Goal: Task Accomplishment & Management: Complete application form

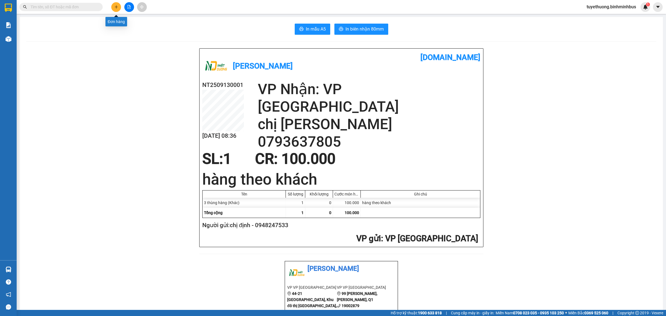
click at [117, 3] on button at bounding box center [116, 7] width 10 height 10
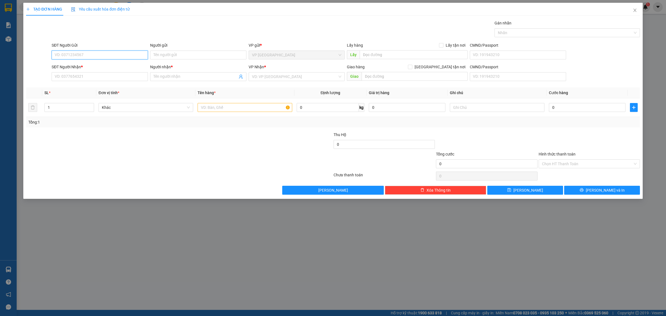
click at [112, 52] on input "SĐT Người Gửi" at bounding box center [100, 55] width 96 height 9
click at [91, 67] on div "0866373229 - Chiến" at bounding box center [100, 66] width 90 height 6
type input "0866373229"
type input "Chiến"
type input "0929317987"
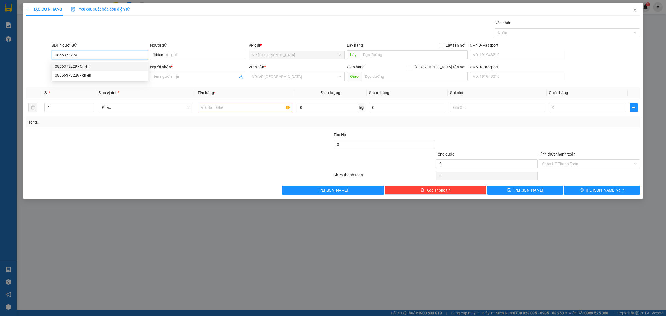
type input "đăng"
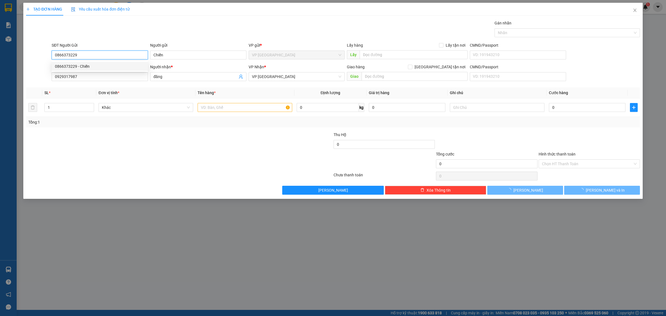
type input "30.000"
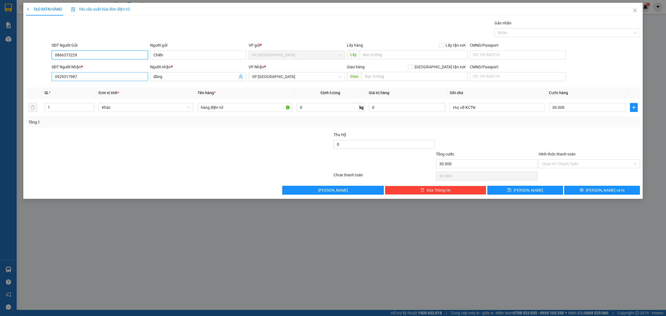
type input "0866373229"
click at [84, 78] on input "0929317987" at bounding box center [100, 76] width 96 height 9
type input "0"
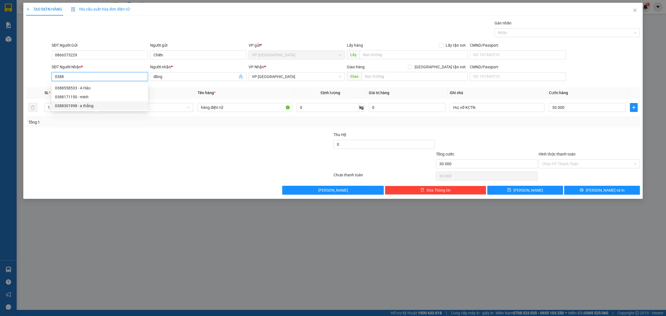
click at [89, 106] on div "0388301998 - a thắng" at bounding box center [100, 106] width 90 height 6
type input "0388301998"
type input "a thắng"
type input "0388301998"
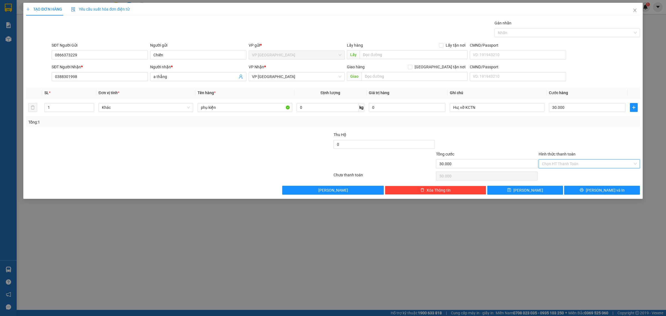
click at [587, 162] on input "Hình thức thanh toán" at bounding box center [587, 164] width 91 height 8
click at [586, 174] on div "Tại văn phòng" at bounding box center [589, 175] width 95 height 6
type input "0"
click at [624, 190] on button "[PERSON_NAME] và In" at bounding box center [602, 190] width 76 height 9
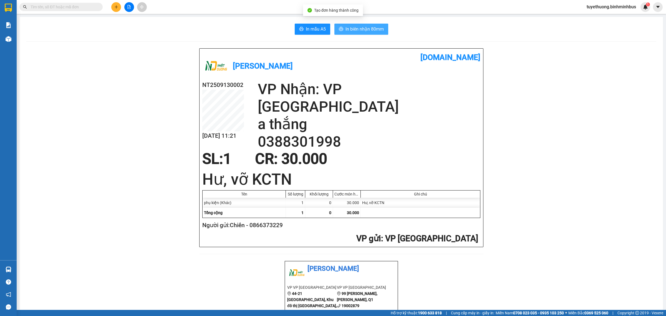
click at [349, 29] on span "In biên nhận 80mm" at bounding box center [365, 29] width 38 height 7
click at [314, 33] on button "In mẫu A5" at bounding box center [313, 29] width 36 height 11
